Goal: Task Accomplishment & Management: Use online tool/utility

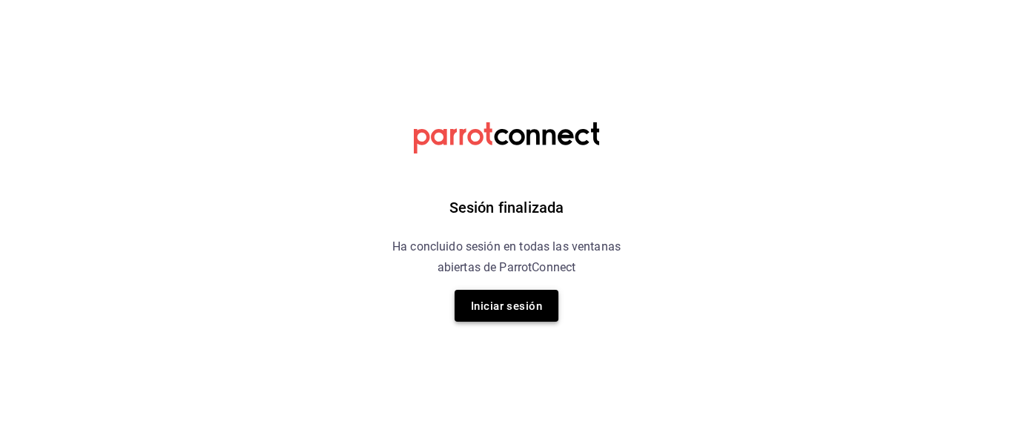
click at [513, 304] on font "Iniciar sesión" at bounding box center [506, 306] width 71 height 13
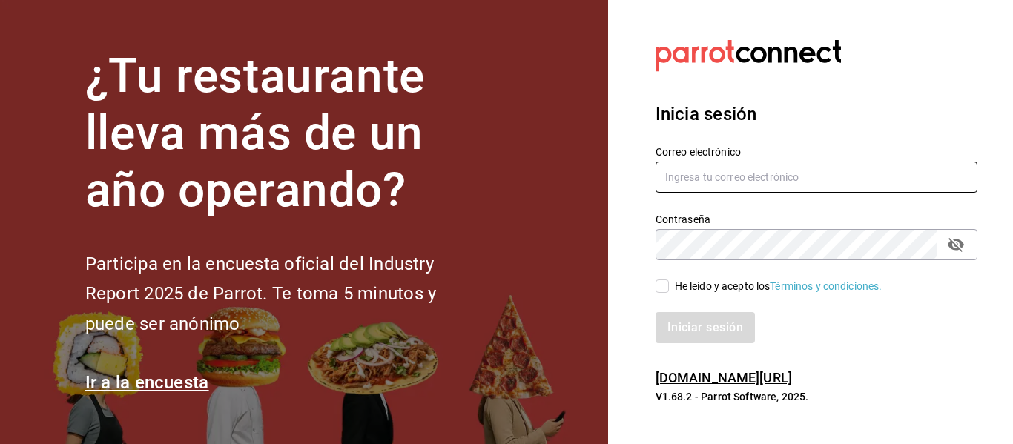
type input "hola@aderezocrea.com"
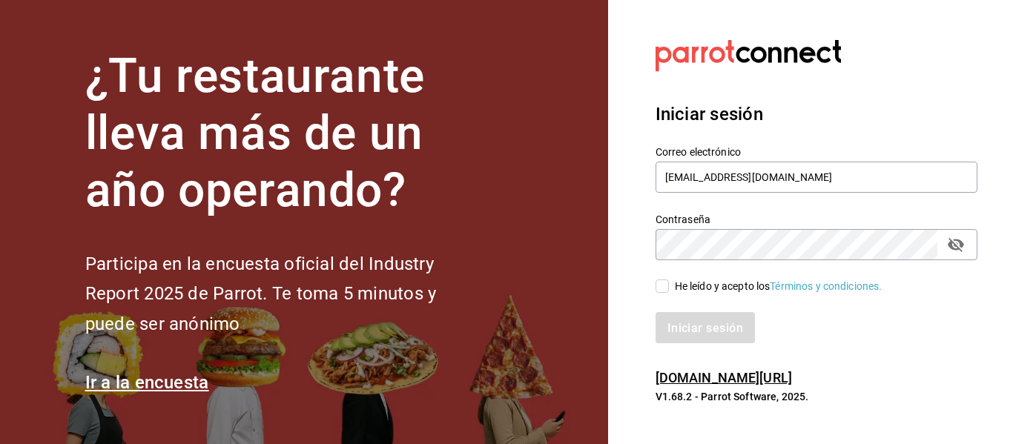
click at [663, 282] on input "He leído y acepto los Términos y condiciones." at bounding box center [662, 286] width 13 height 13
checkbox input "true"
click at [701, 323] on font "Iniciar sesión" at bounding box center [706, 327] width 76 height 14
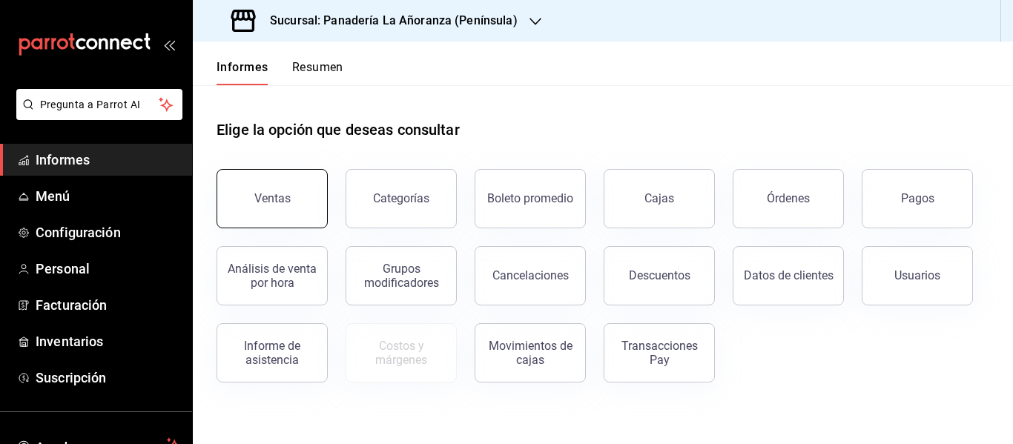
click at [264, 199] on font "Ventas" at bounding box center [272, 198] width 36 height 14
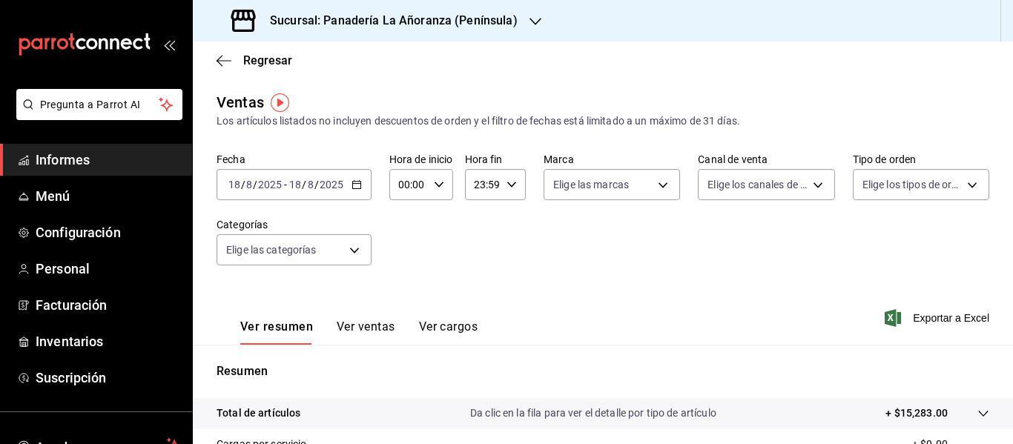
click at [530, 16] on icon "button" at bounding box center [536, 22] width 12 height 12
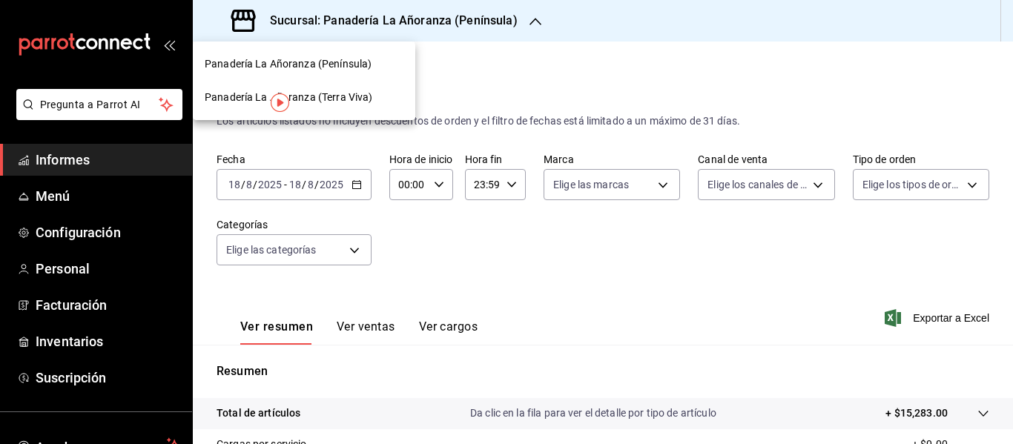
click at [349, 99] on font "Panadería La Añoranza (Terra Viva)" at bounding box center [289, 97] width 168 height 12
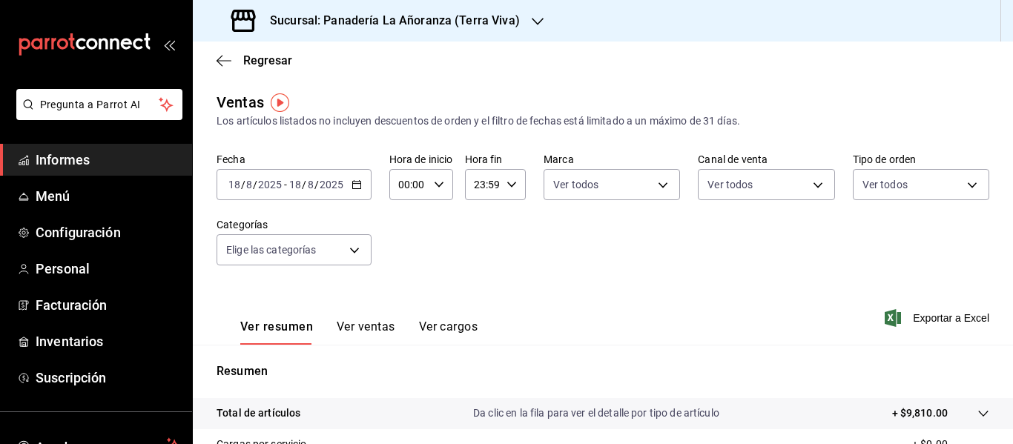
click at [366, 327] on font "Ver ventas" at bounding box center [366, 327] width 59 height 14
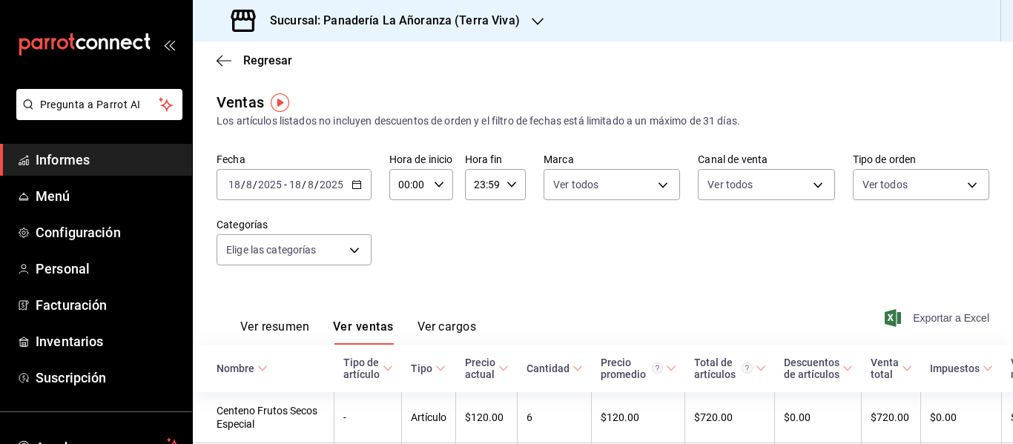
click at [932, 314] on font "Exportar a Excel" at bounding box center [951, 318] width 76 height 12
click at [532, 16] on icon "button" at bounding box center [538, 22] width 12 height 12
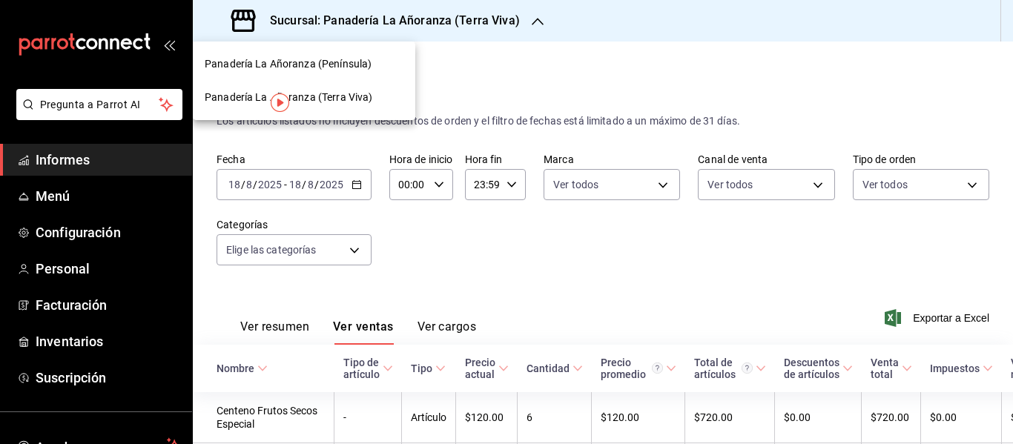
click at [358, 65] on font "Panadería La Añoranza (Península)" at bounding box center [288, 64] width 167 height 12
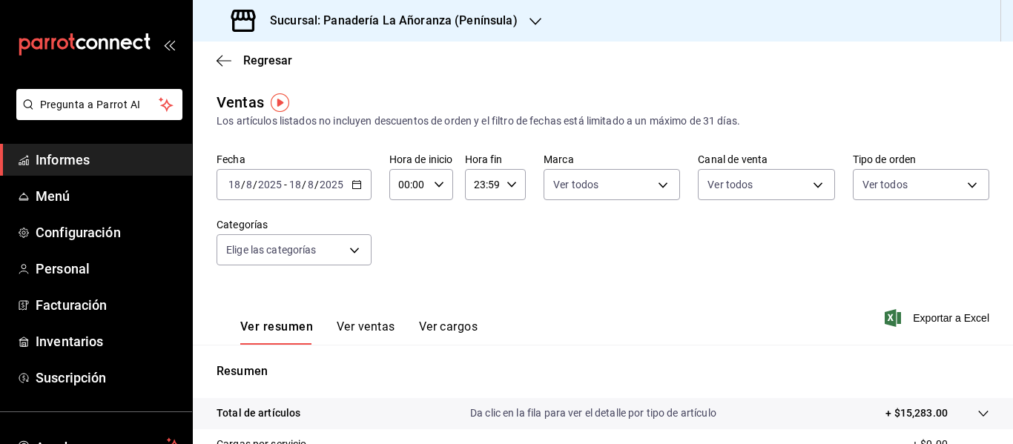
click at [376, 324] on font "Ver ventas" at bounding box center [366, 327] width 59 height 14
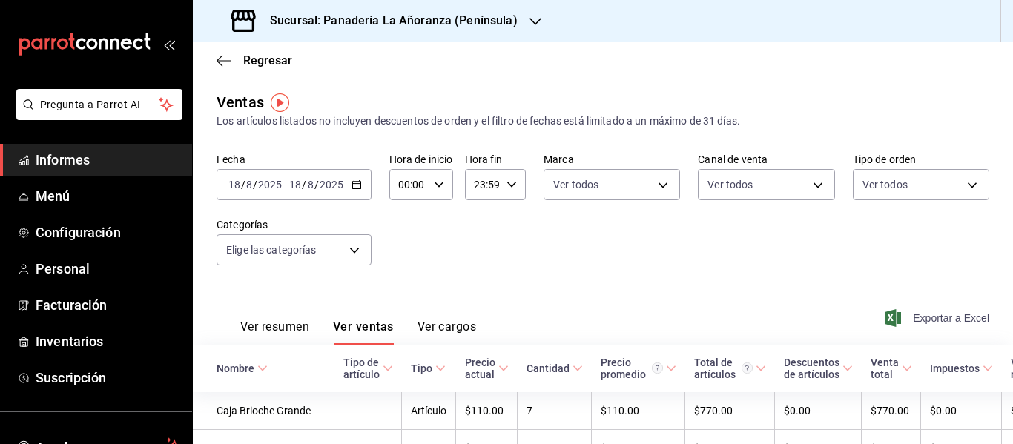
click at [947, 319] on font "Exportar a Excel" at bounding box center [951, 318] width 76 height 12
